Goal: Register for event/course

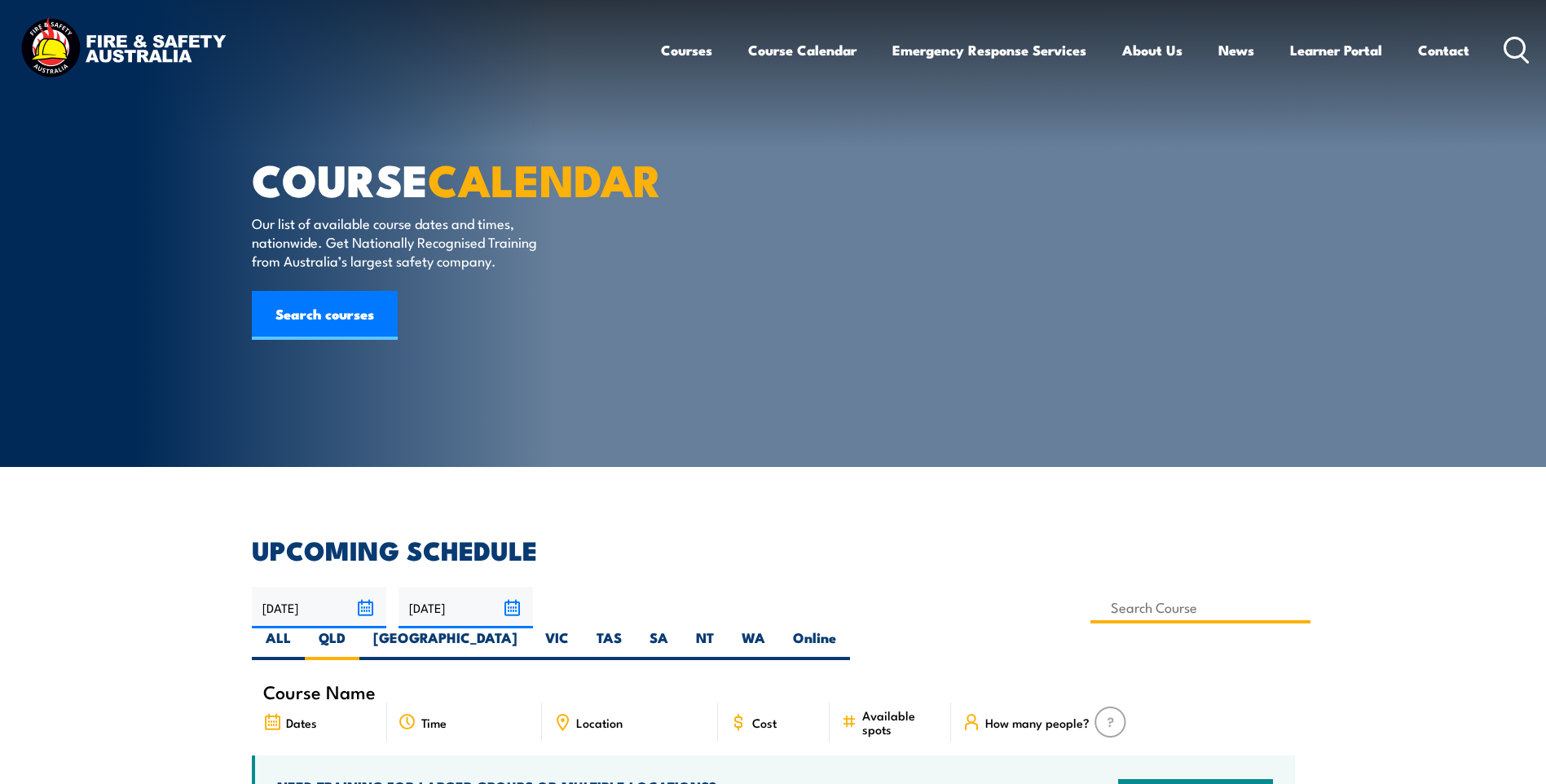
click at [1091, 608] on input at bounding box center [1201, 607] width 221 height 32
type input "Fire Safety Adviser Training"
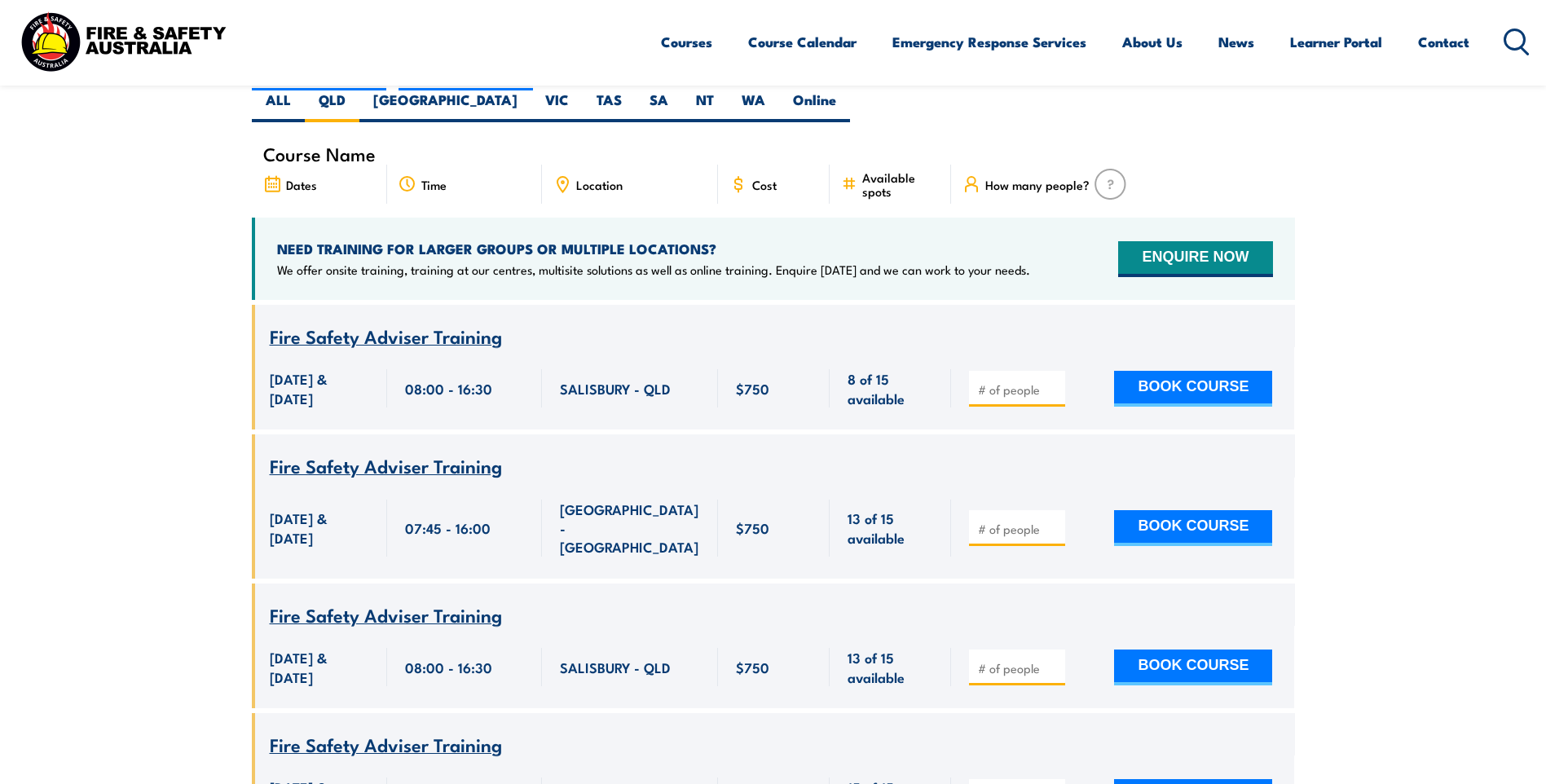
click at [343, 451] on span "Fire Safety Adviser Training" at bounding box center [386, 464] width 233 height 28
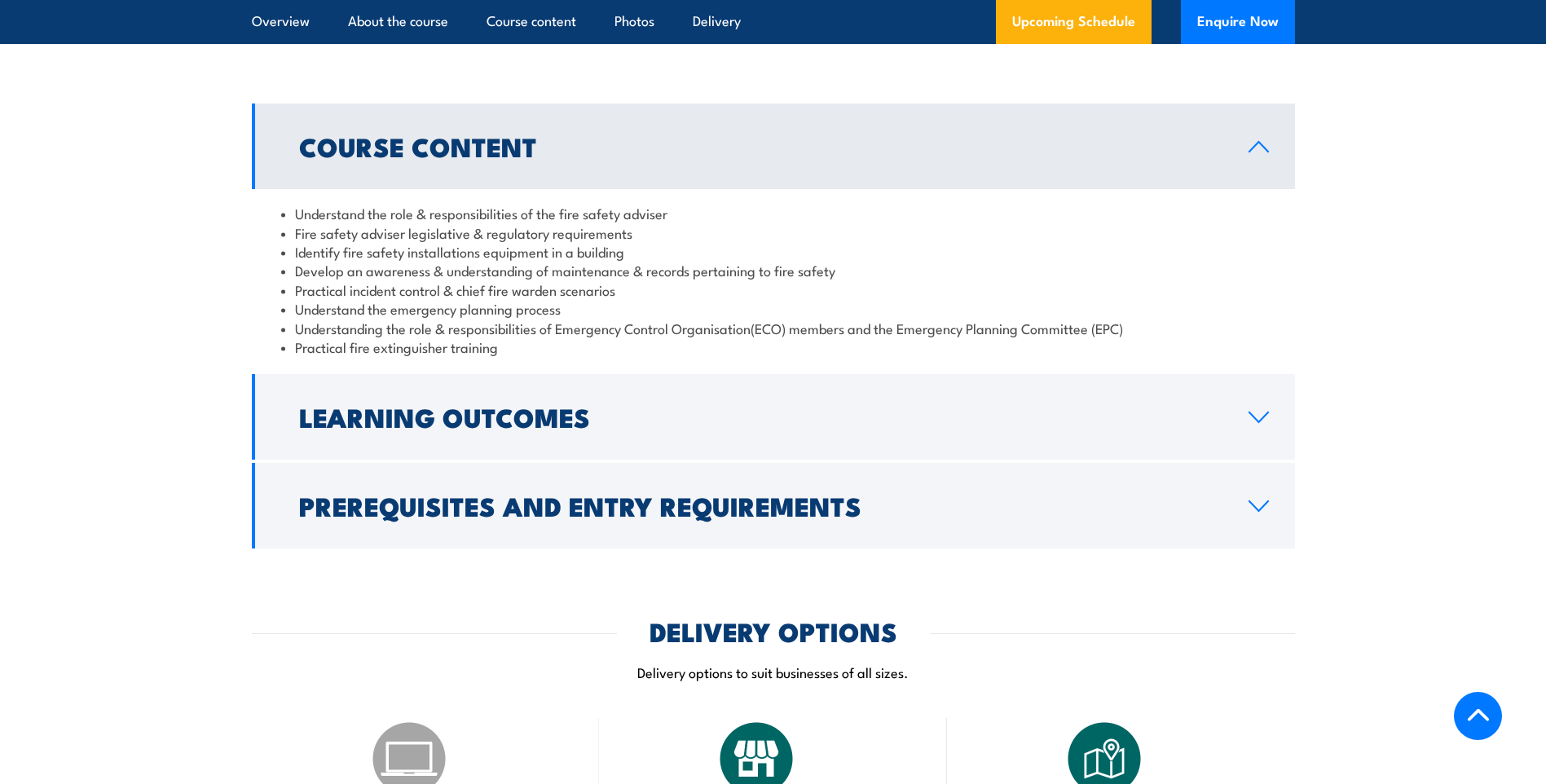
scroll to position [1467, 0]
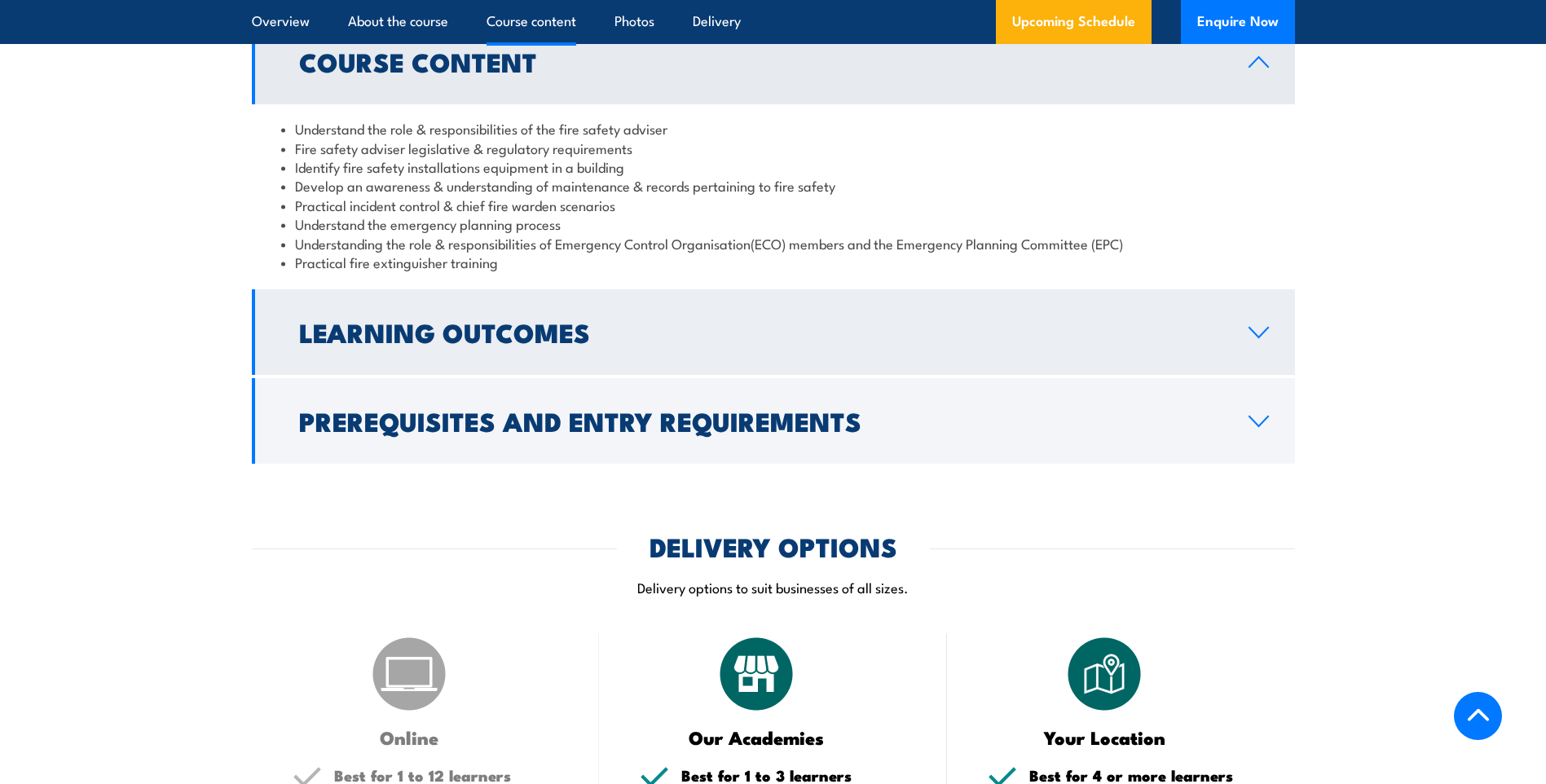
click at [1257, 339] on icon at bounding box center [1259, 332] width 22 height 13
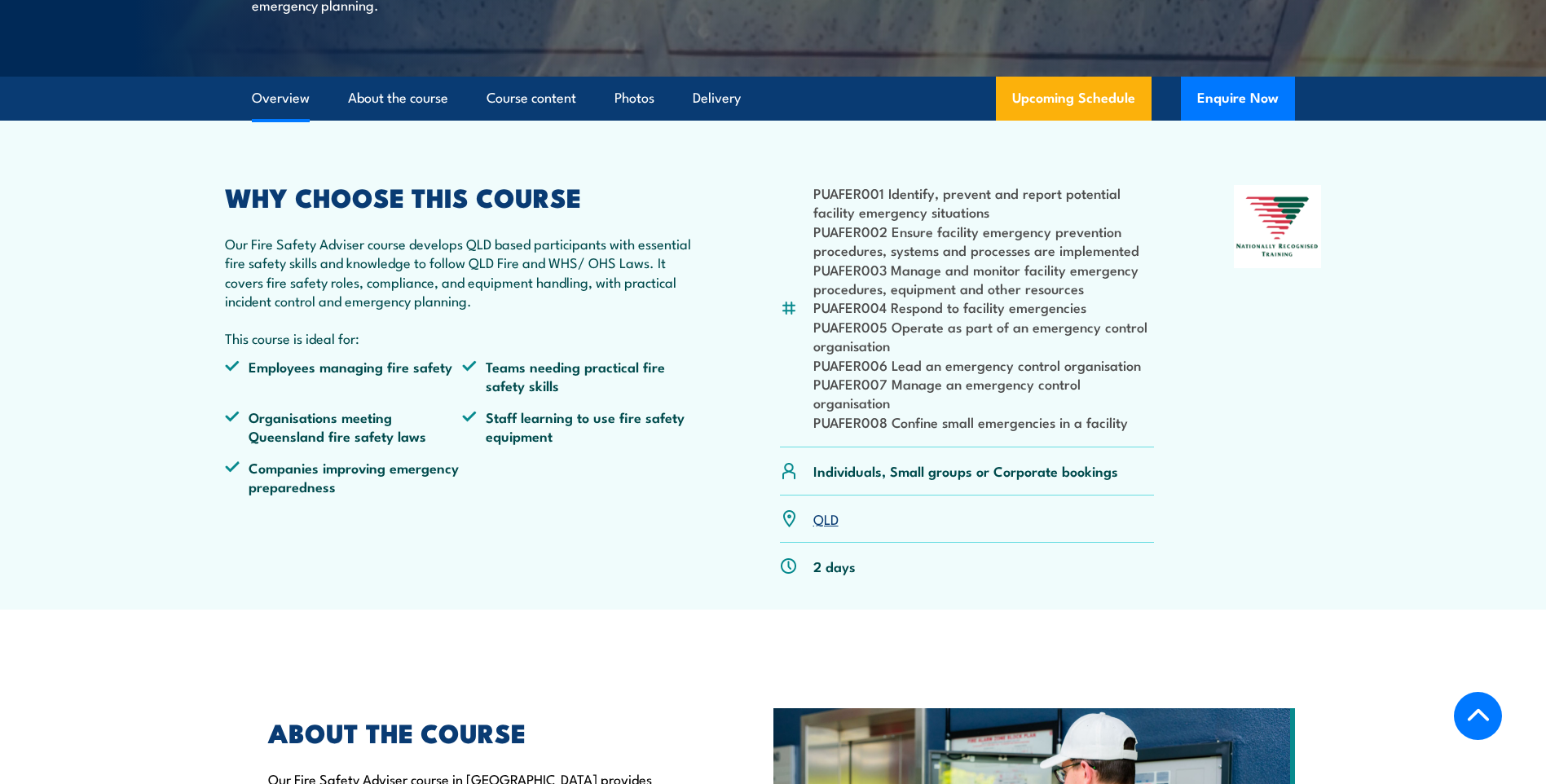
scroll to position [163, 0]
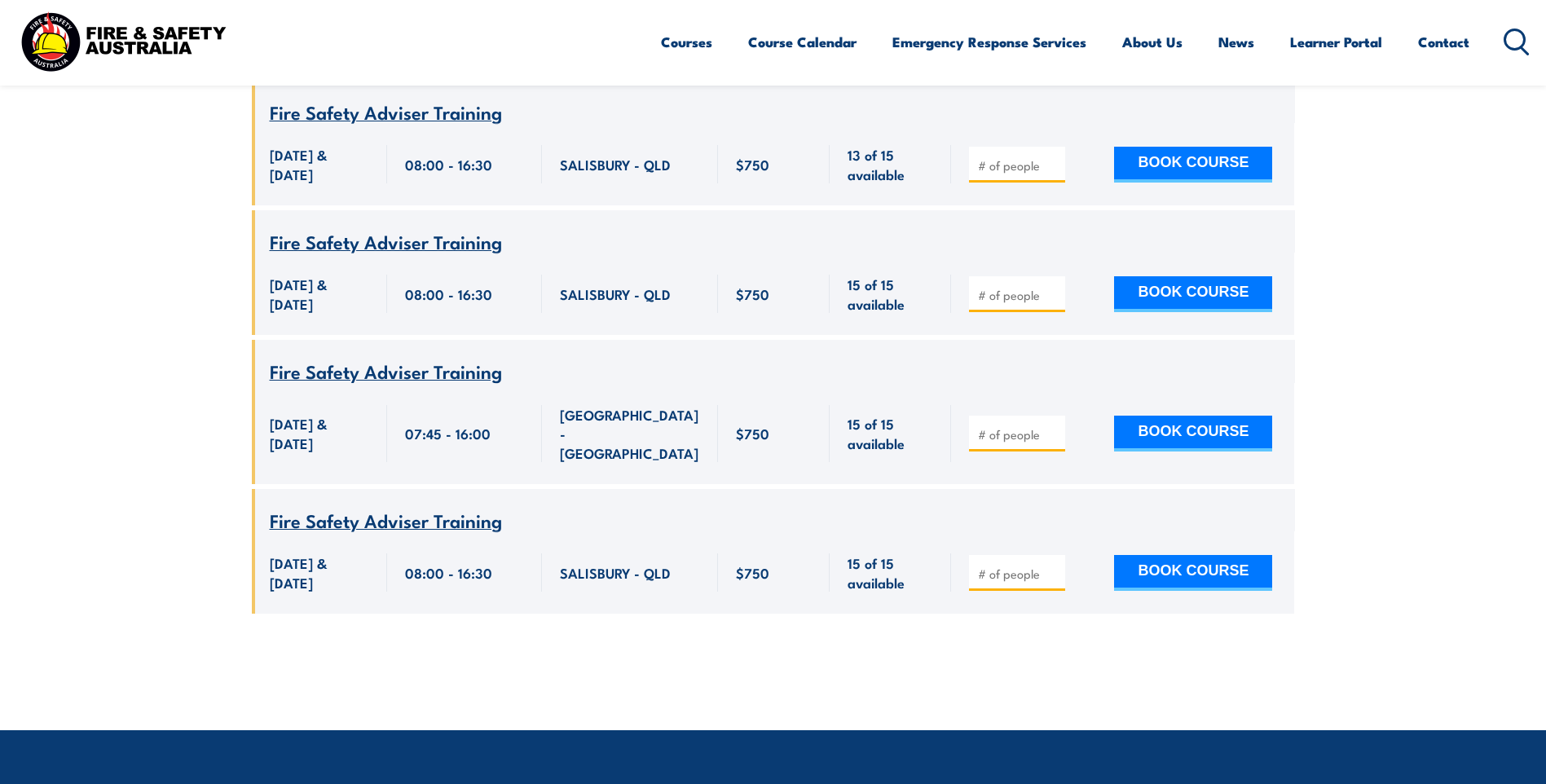
scroll to position [945, 0]
